Goal: Find contact information: Find contact information

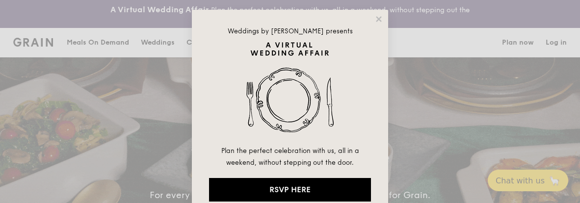
select select
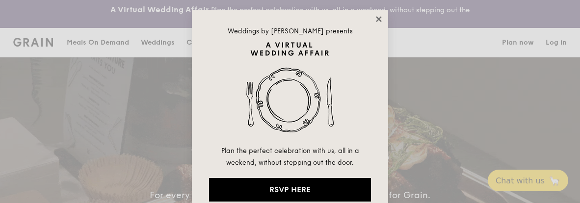
click at [377, 18] on icon at bounding box center [378, 19] width 9 height 9
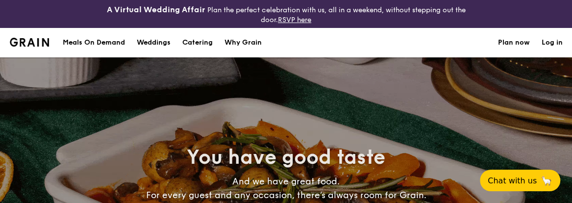
click at [247, 42] on div "Why Grain" at bounding box center [243, 42] width 37 height 29
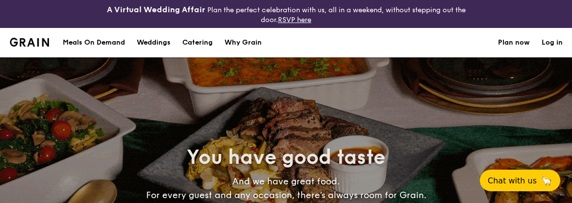
select select
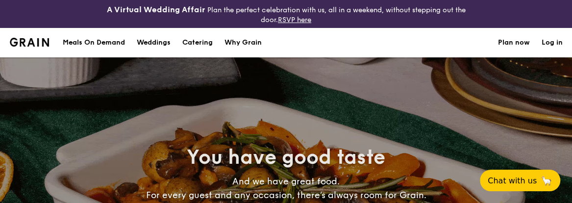
click at [9, 88] on div "You have good taste And we have great food. For every guest and any occasion, t…" at bounding box center [286, 179] width 565 height 245
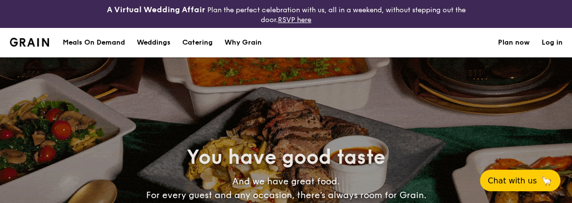
drag, startPoint x: 14, startPoint y: 15, endPoint x: 22, endPoint y: 9, distance: 10.1
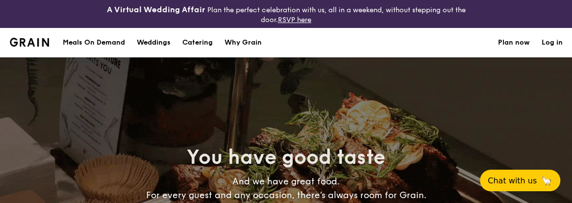
click at [14, 15] on div "A Virtual Wedding Affair Plan the perfect celebration with us, all in a weekend…" at bounding box center [286, 14] width 572 height 28
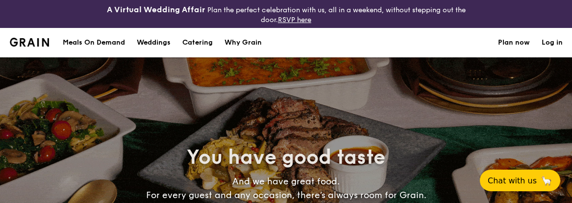
select select
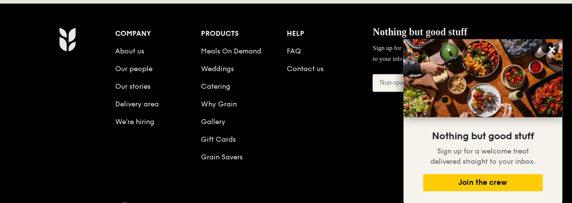
scroll to position [2223, 0]
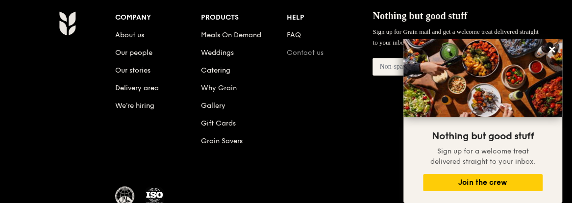
click at [306, 49] on link "Contact us" at bounding box center [305, 53] width 37 height 8
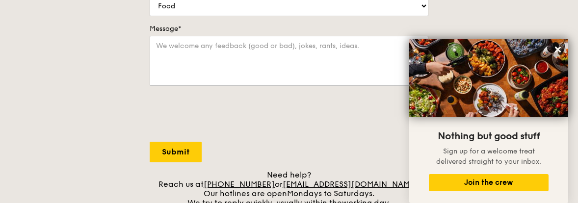
scroll to position [261, 0]
